Goal: Find contact information

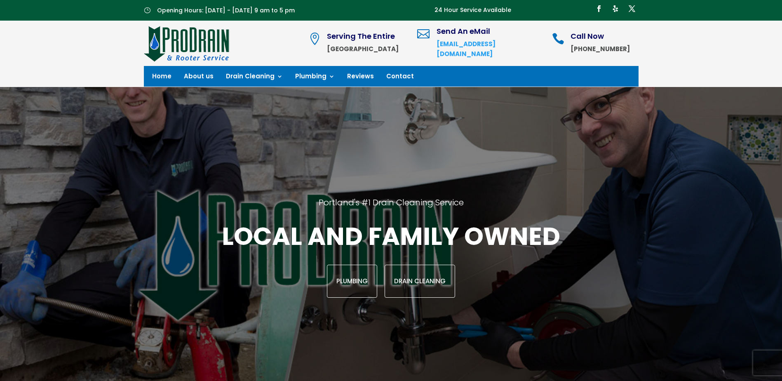
click at [83, 39] on div " Serving The Entire Portland Metro Area  Send An eMail [EMAIL_ADDRESS][DOMAIN…" at bounding box center [391, 54] width 782 height 66
drag, startPoint x: 643, startPoint y: 45, endPoint x: 580, endPoint y: 51, distance: 63.3
click at [580, 51] on div " Serving The Entire Portland Metro Area  Send An eMail [EMAIL_ADDRESS][DOMAIN…" at bounding box center [391, 54] width 782 height 66
copy strong "[PHONE_NUMBER]"
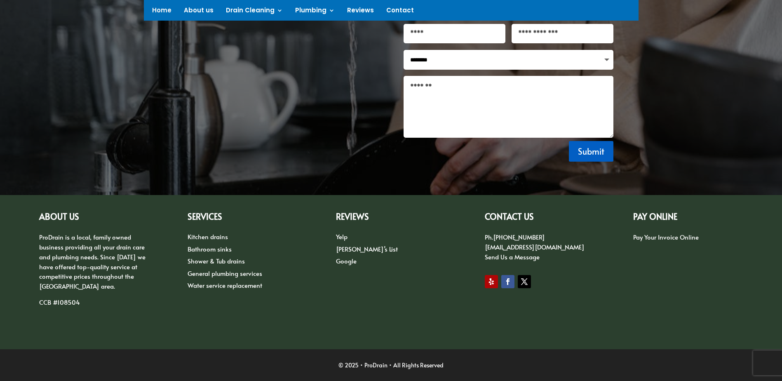
scroll to position [1107, 0]
drag, startPoint x: 470, startPoint y: 243, endPoint x: 557, endPoint y: 246, distance: 87.5
click at [557, 246] on div "ABOUT US ProDrain is a local, family owned business providing all your drain ca…" at bounding box center [391, 271] width 704 height 141
drag, startPoint x: 557, startPoint y: 246, endPoint x: 541, endPoint y: 248, distance: 16.2
copy link "[EMAIL_ADDRESS][DOMAIN_NAME]"
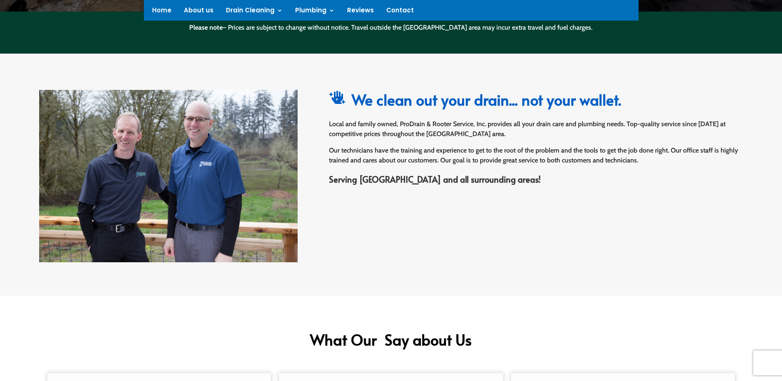
scroll to position [241, 0]
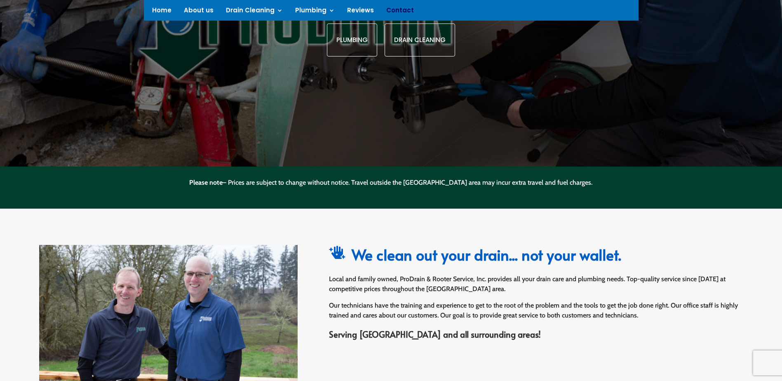
click at [392, 11] on link "Contact" at bounding box center [400, 11] width 28 height 9
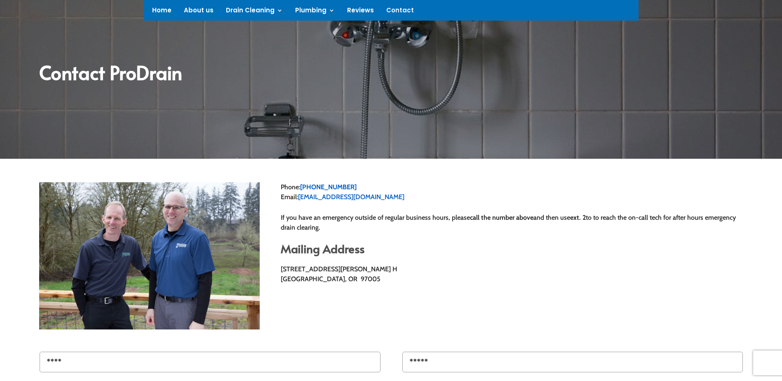
scroll to position [206, 0]
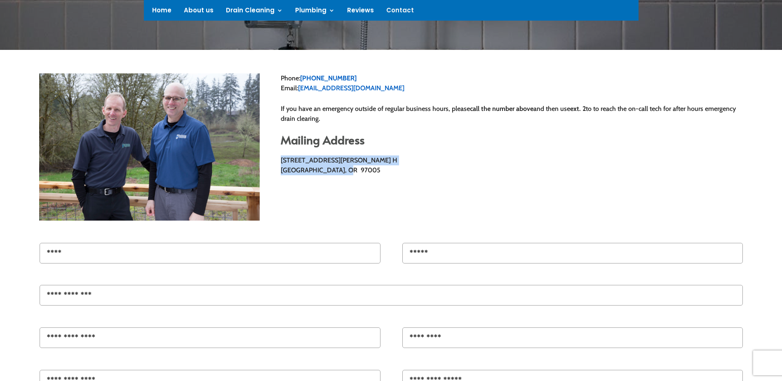
drag, startPoint x: 274, startPoint y: 158, endPoint x: 368, endPoint y: 170, distance: 94.4
click at [368, 170] on div "Phone: [PHONE_NUMBER] Email: [EMAIL_ADDRESS][DOMAIN_NAME] If you have an emerge…" at bounding box center [391, 146] width 704 height 169
drag, startPoint x: 368, startPoint y: 170, endPoint x: 323, endPoint y: 162, distance: 45.2
copy p "[STREET_ADDRESS][PERSON_NAME] H Beaverton, OR 97005"
